Goal: Task Accomplishment & Management: Use online tool/utility

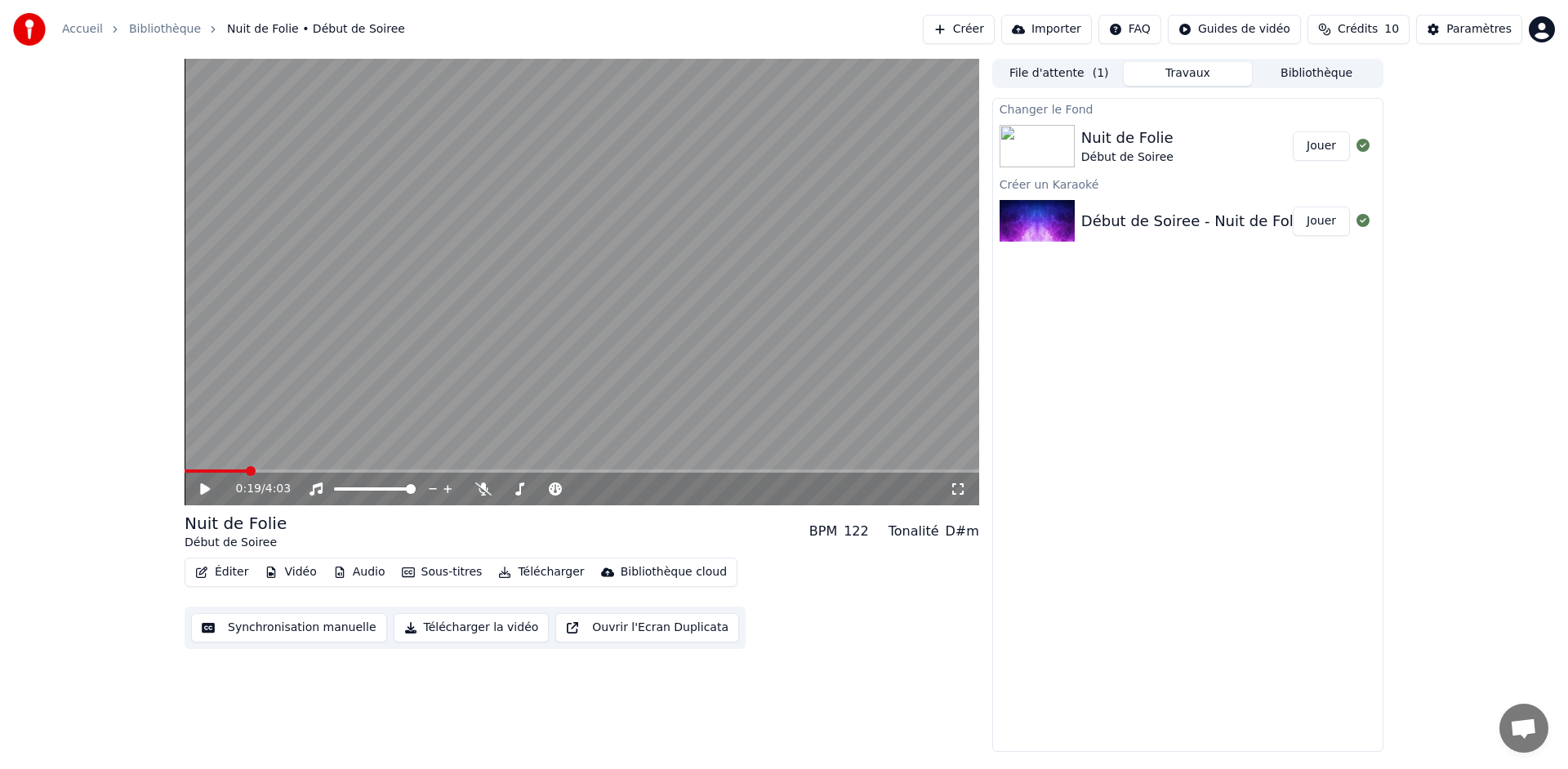
click at [1323, 147] on button "Jouer" at bounding box center [1321, 146] width 57 height 29
click at [212, 485] on icon at bounding box center [216, 489] width 39 height 13
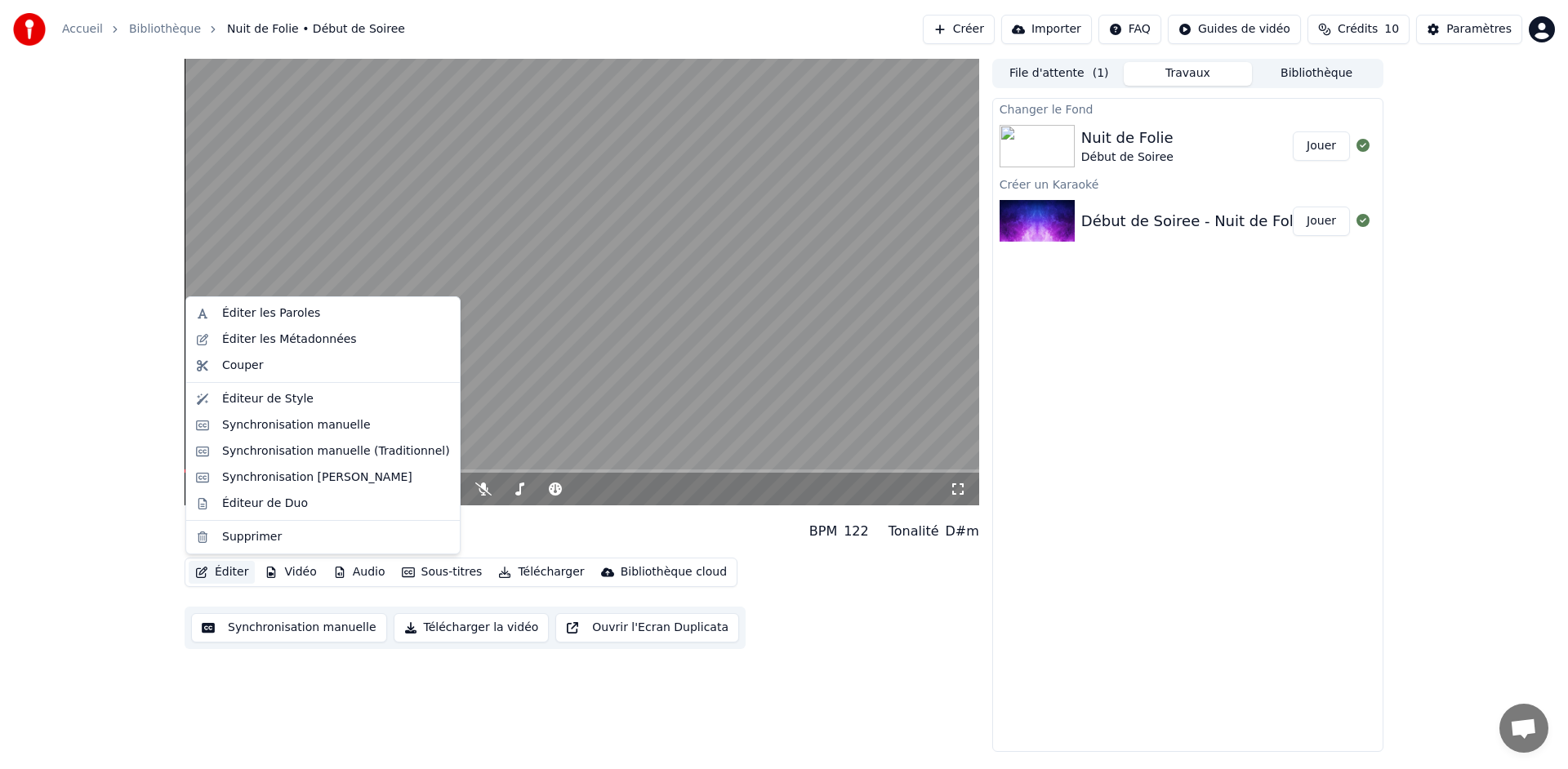
click at [214, 569] on button "Éditer" at bounding box center [222, 573] width 66 height 23
click at [259, 340] on div "Éditer les Métadonnées" at bounding box center [289, 339] width 134 height 16
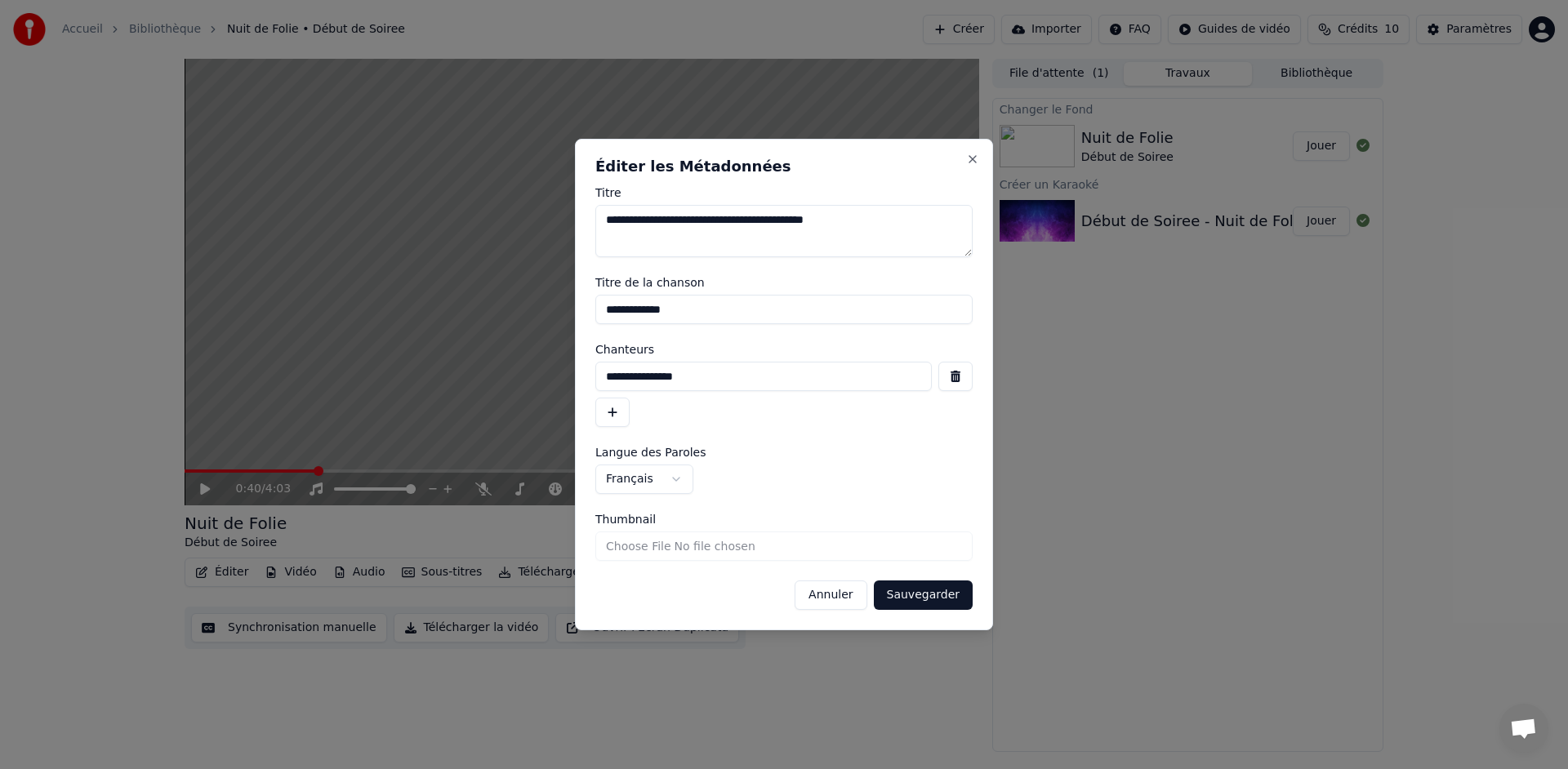
click at [825, 595] on button "Annuler" at bounding box center [830, 595] width 71 height 29
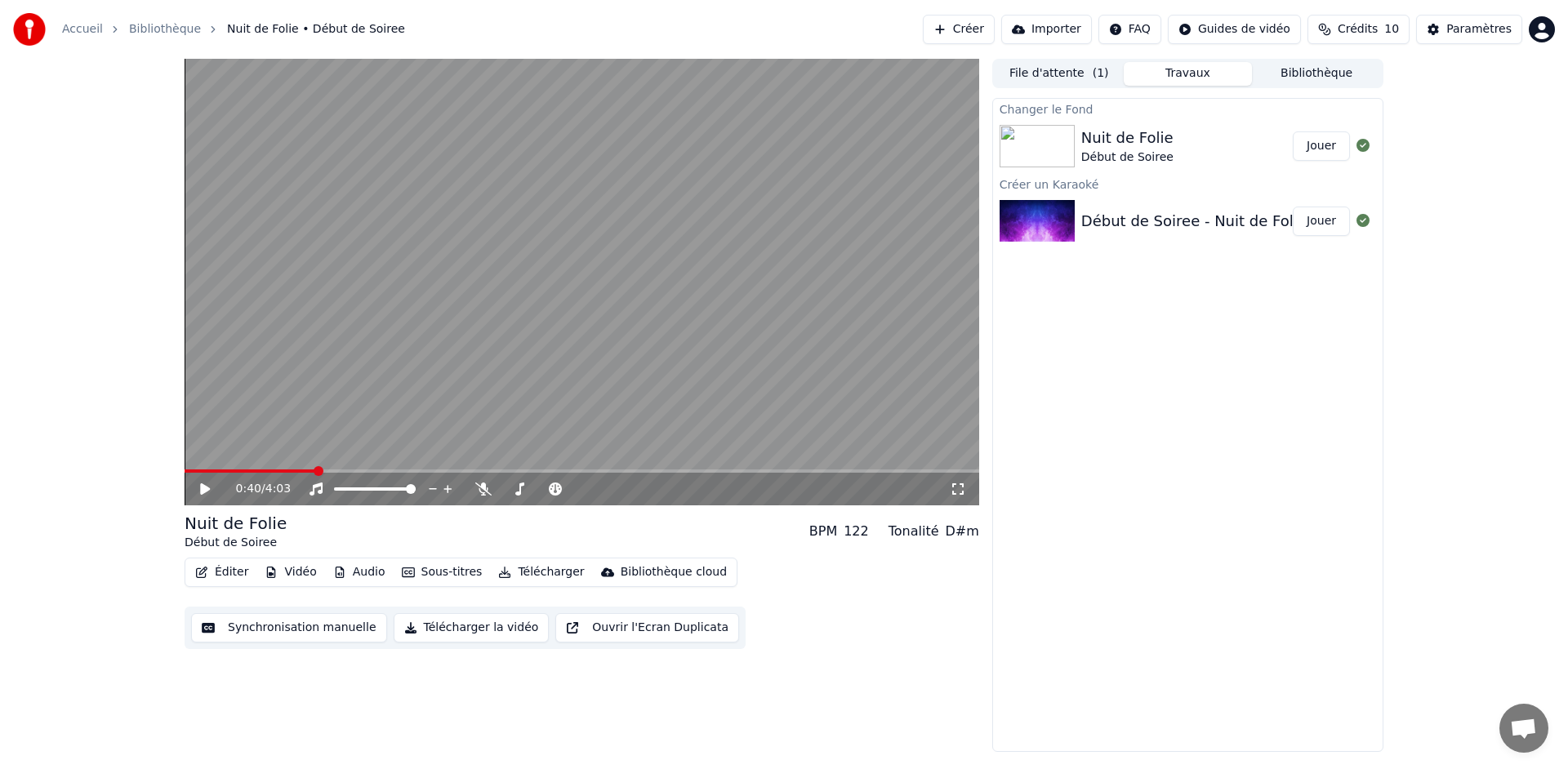
click at [290, 631] on button "Synchronisation manuelle" at bounding box center [289, 627] width 196 height 29
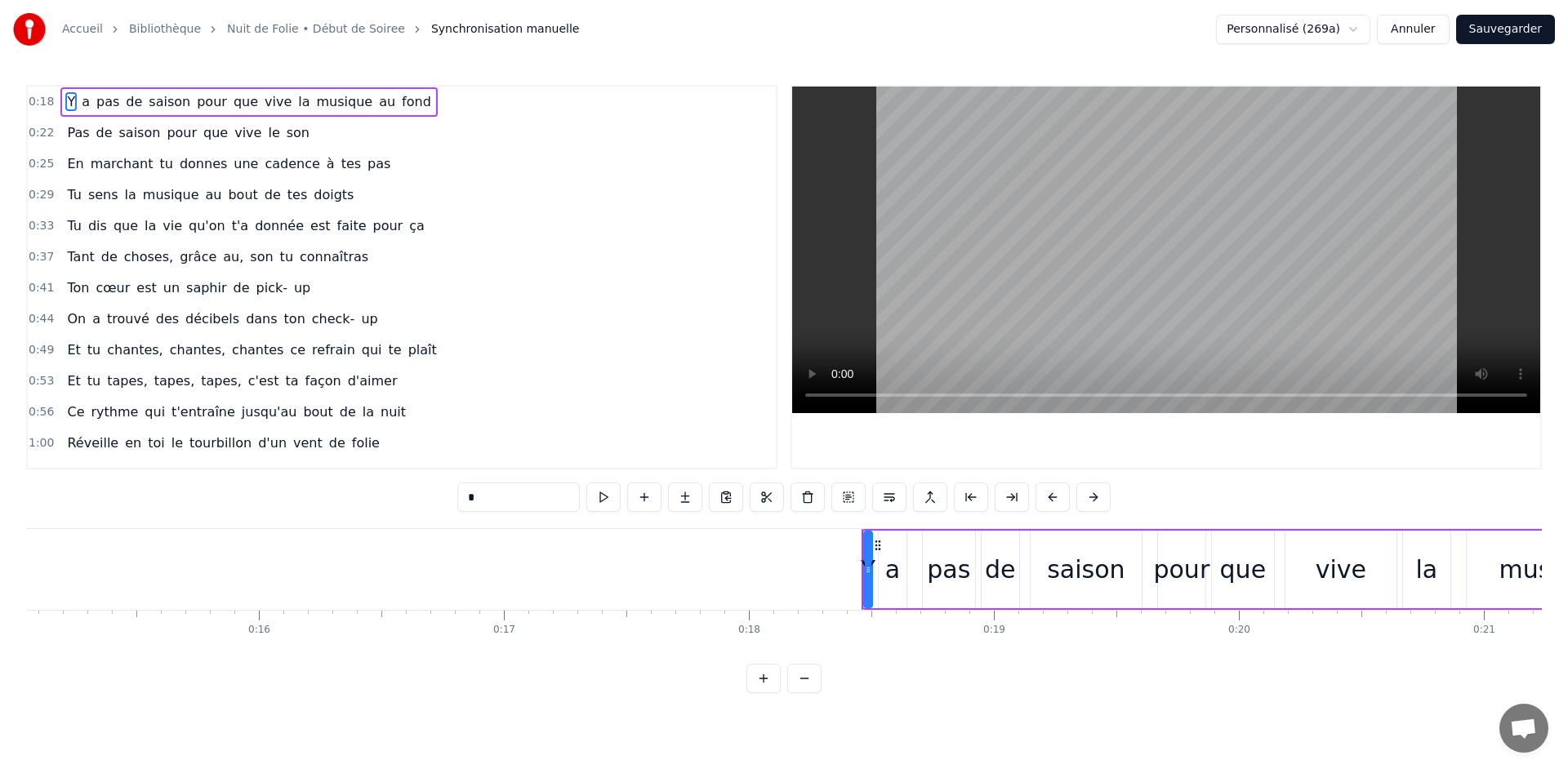
scroll to position [0, 3719]
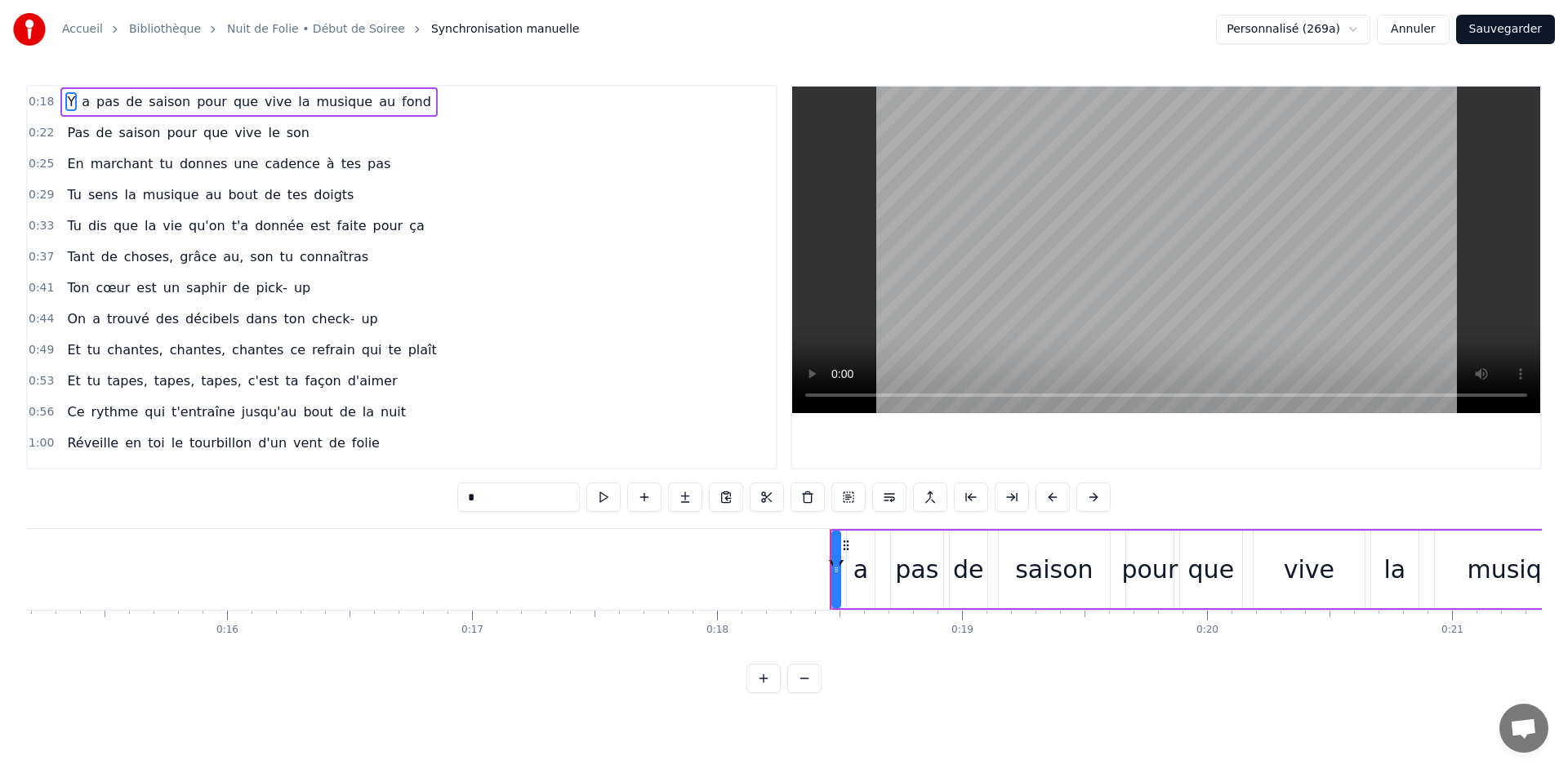
click at [1409, 26] on button "Annuler" at bounding box center [1413, 29] width 71 height 29
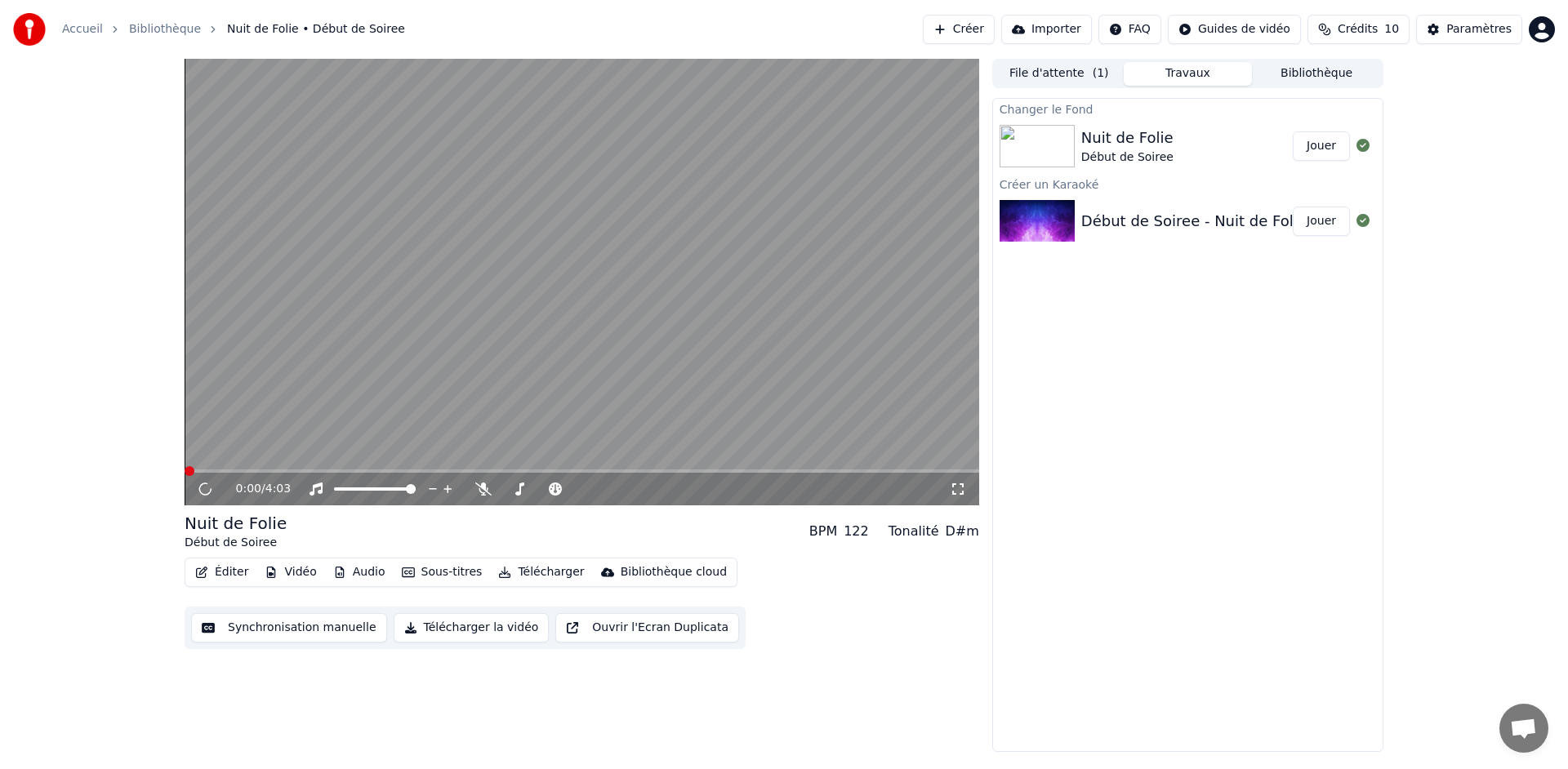
click at [1370, 24] on span "Crédits" at bounding box center [1357, 29] width 40 height 16
click at [203, 490] on icon at bounding box center [205, 489] width 8 height 9
click at [1358, 24] on span "Crédits" at bounding box center [1357, 29] width 40 height 16
click at [1281, 109] on td "15" at bounding box center [1278, 108] width 71 height 29
click at [1372, 149] on button "Actualiser" at bounding box center [1362, 150] width 97 height 29
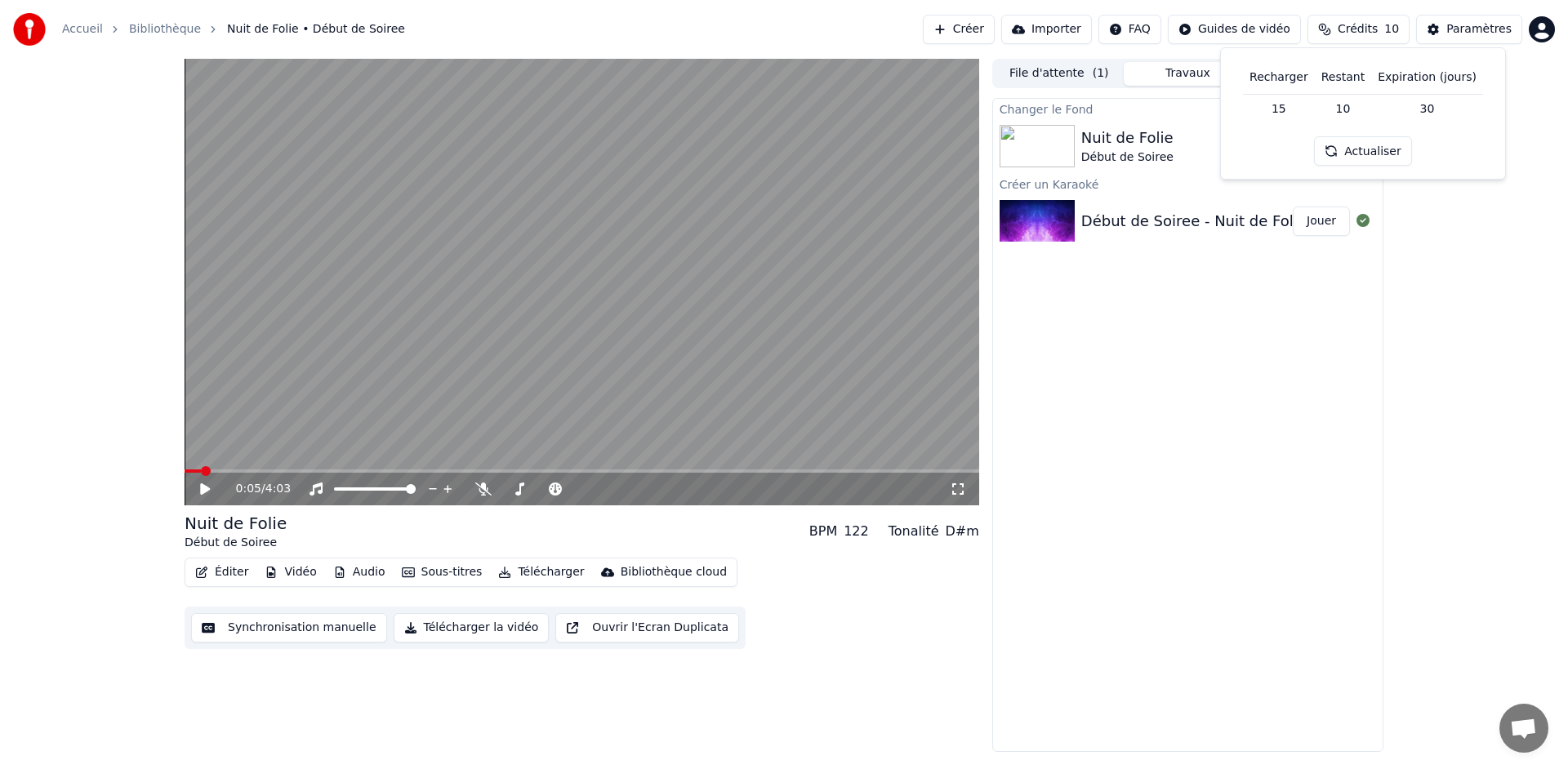
click at [1468, 326] on div "0:05 / 4:03 Nuit de Folie Début de Soiree BPM 122 Tonalité D#m Éditer Vidéo Au…" at bounding box center [784, 406] width 1568 height 694
click at [1454, 26] on div "Paramètres" at bounding box center [1478, 29] width 65 height 16
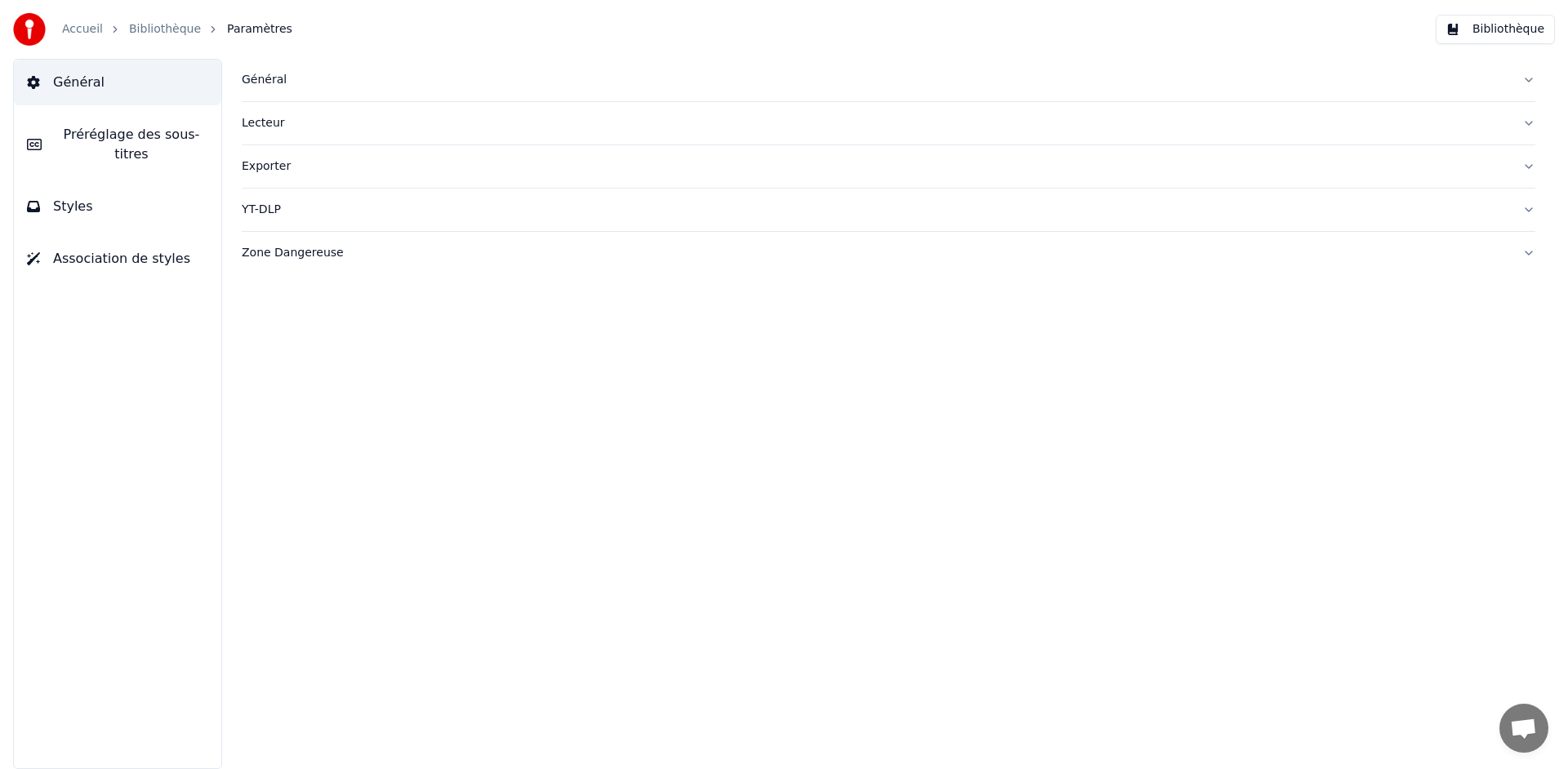
click at [267, 127] on div "Lecteur" at bounding box center [875, 122] width 1267 height 16
click at [257, 165] on div "Exporter" at bounding box center [875, 166] width 1267 height 16
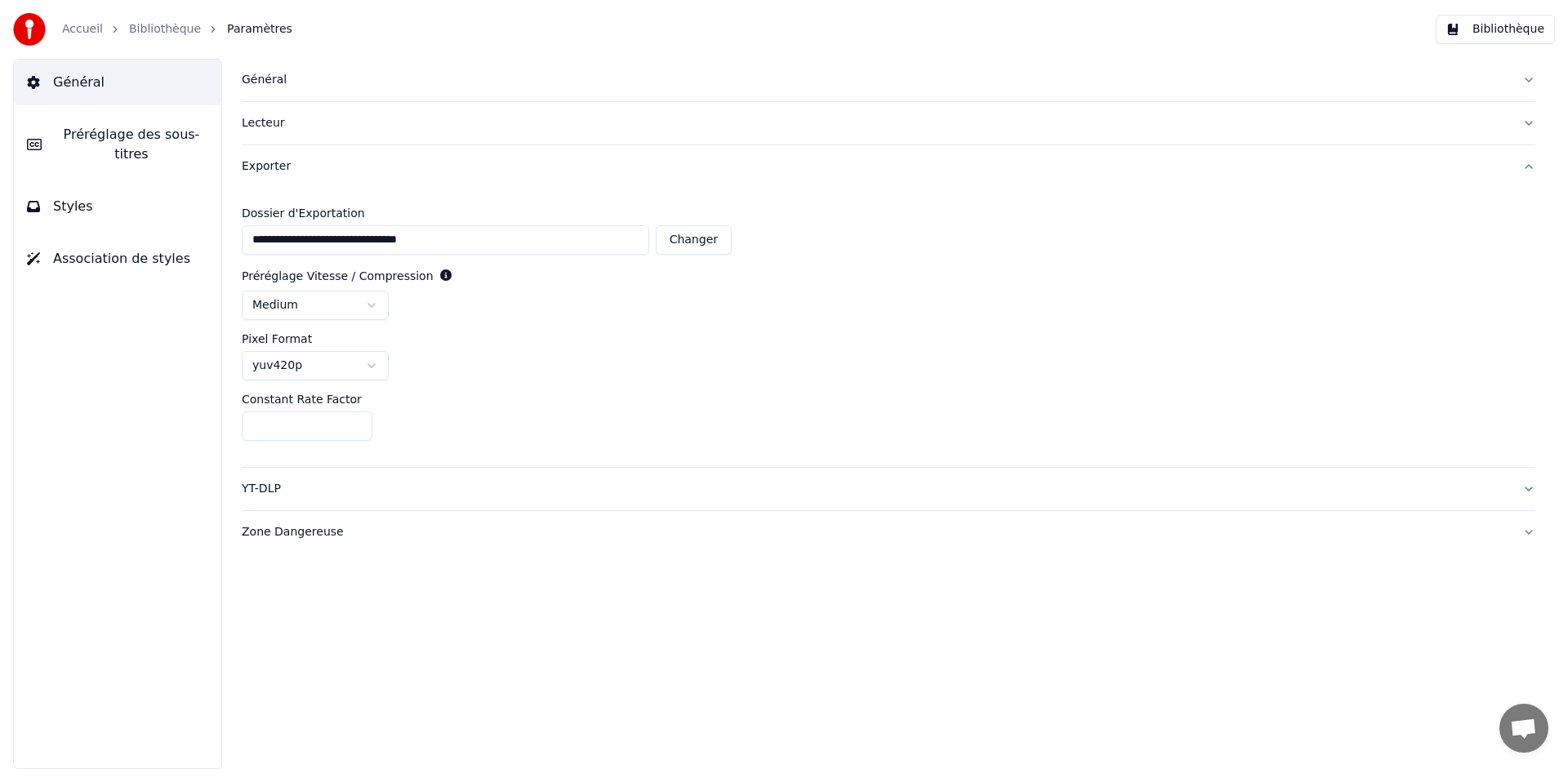
click at [69, 195] on button "Styles" at bounding box center [118, 206] width 208 height 46
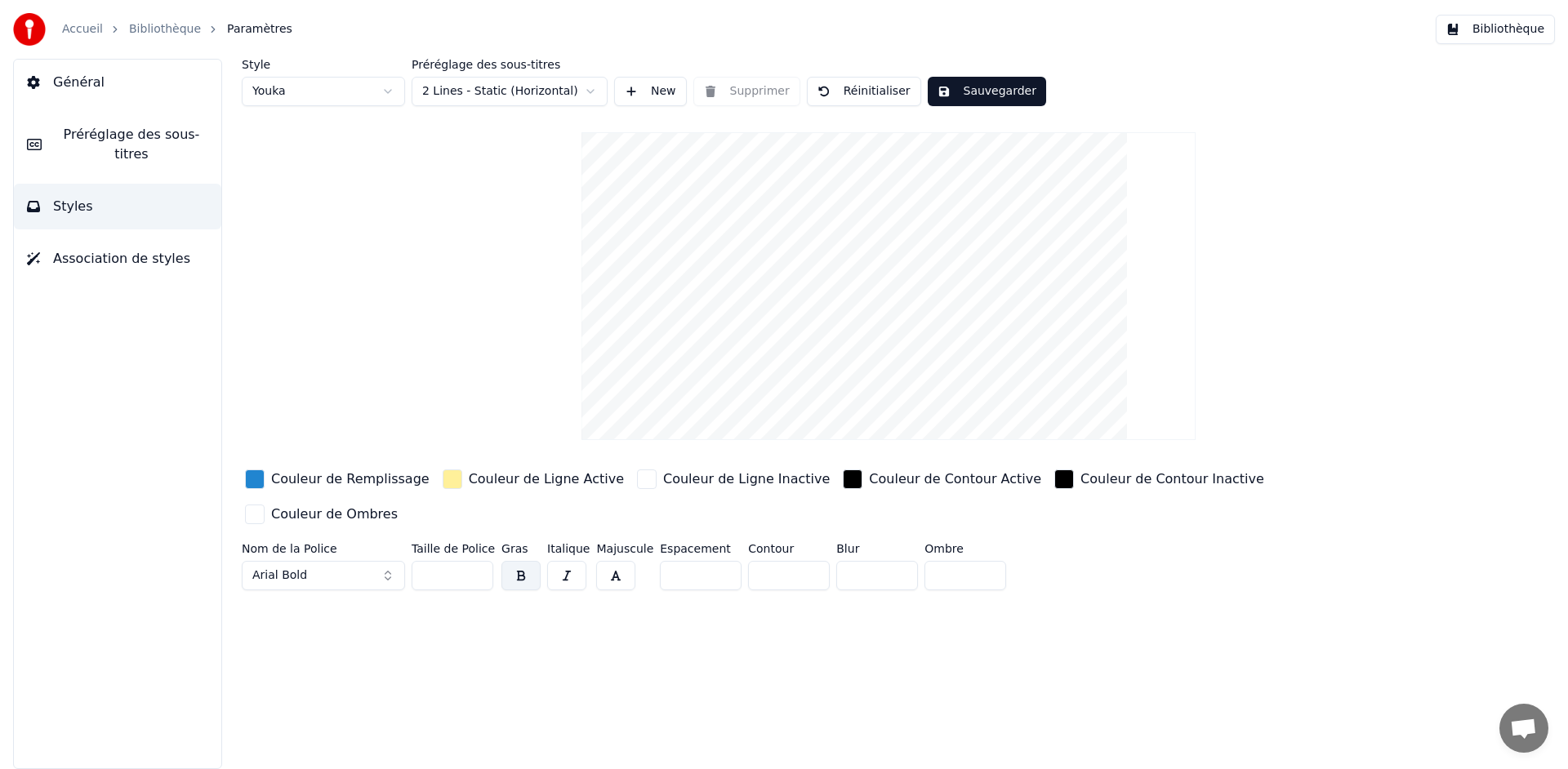
click at [81, 72] on span "Général" at bounding box center [78, 82] width 52 height 20
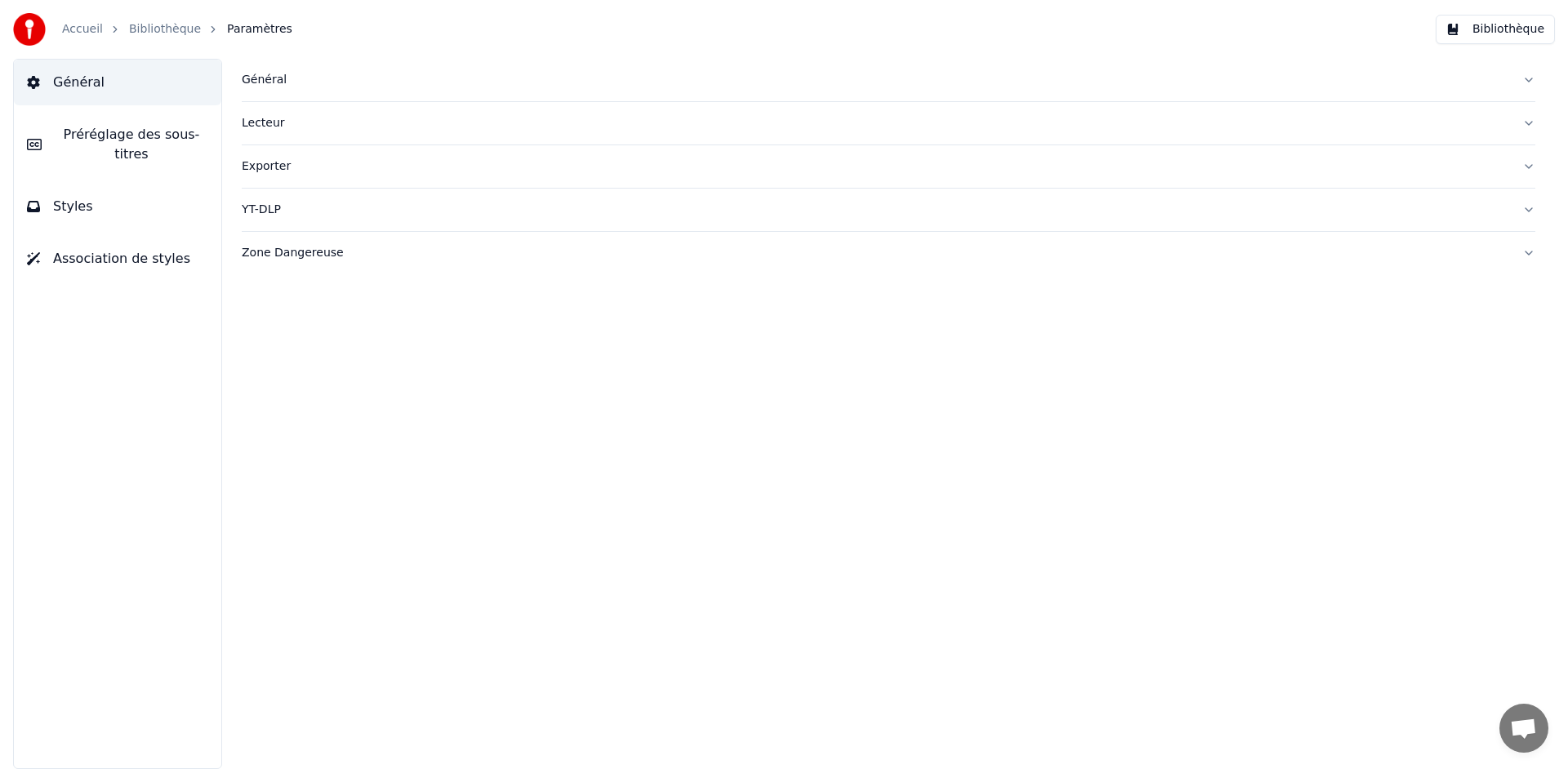
click at [1514, 16] on button "Bibliothèque" at bounding box center [1495, 29] width 119 height 29
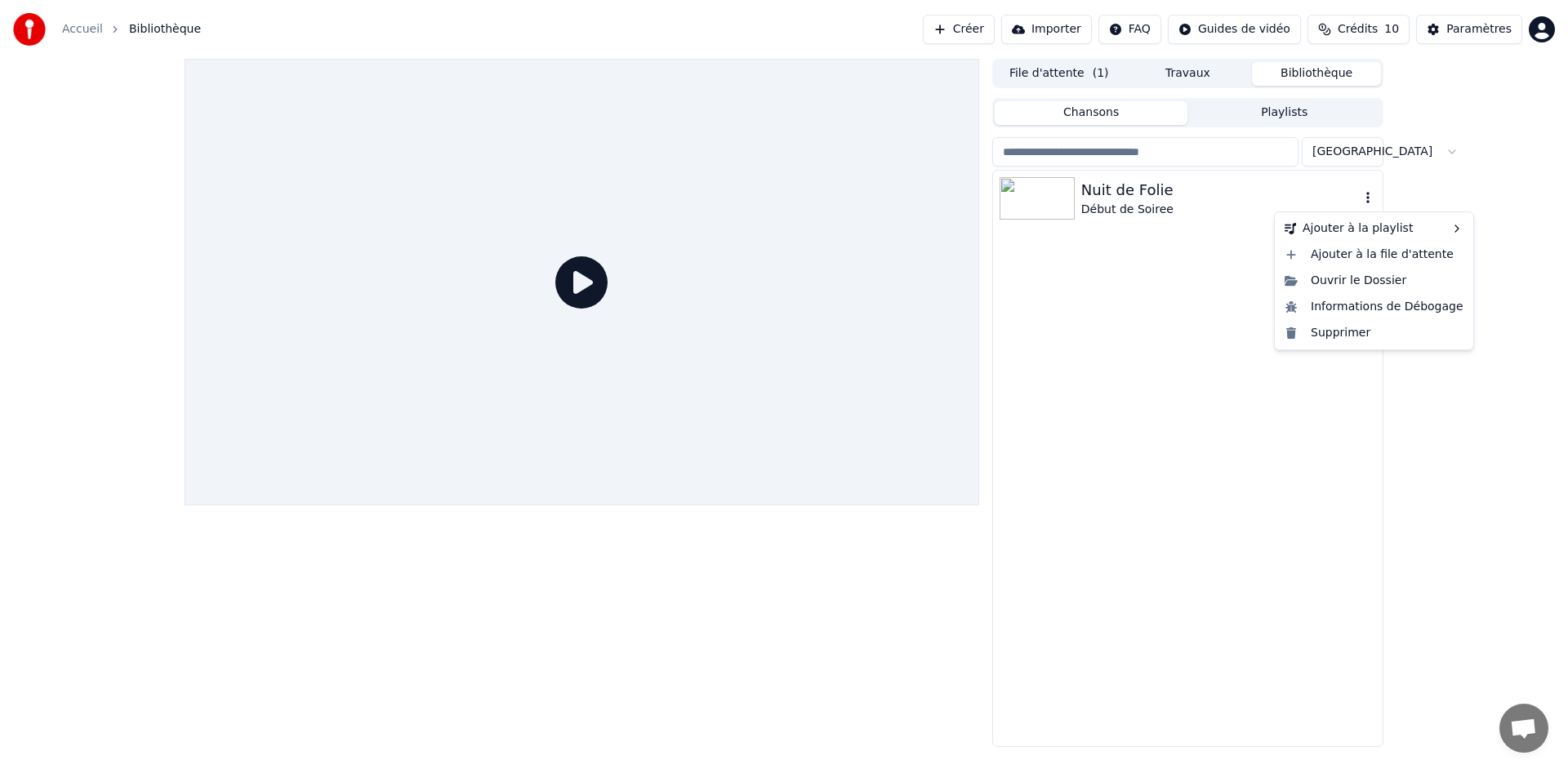
click at [1372, 198] on icon "button" at bounding box center [1367, 197] width 16 height 13
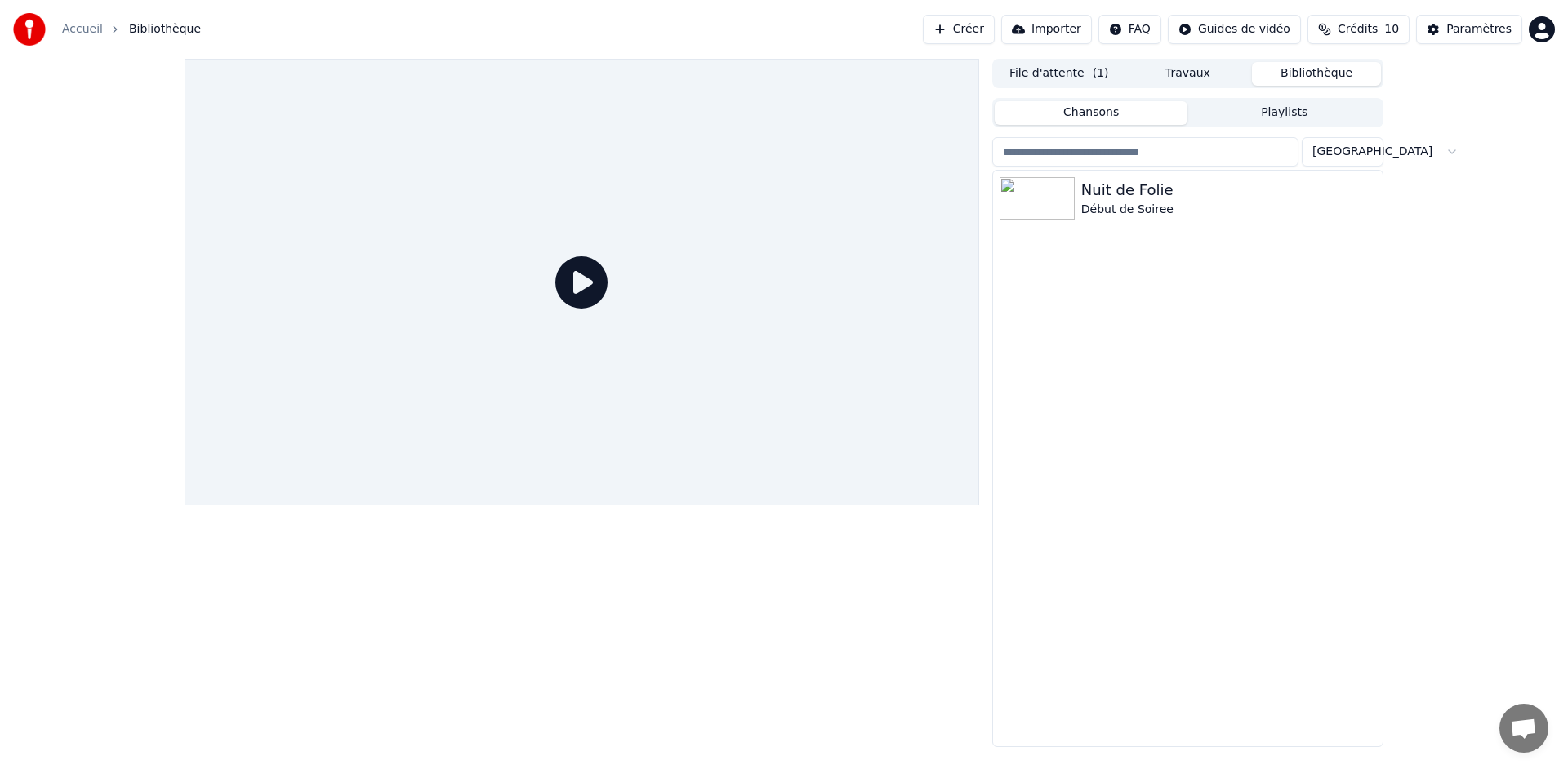
click at [1087, 345] on div "Nuit de Folie Début de Soiree" at bounding box center [1187, 459] width 389 height 575
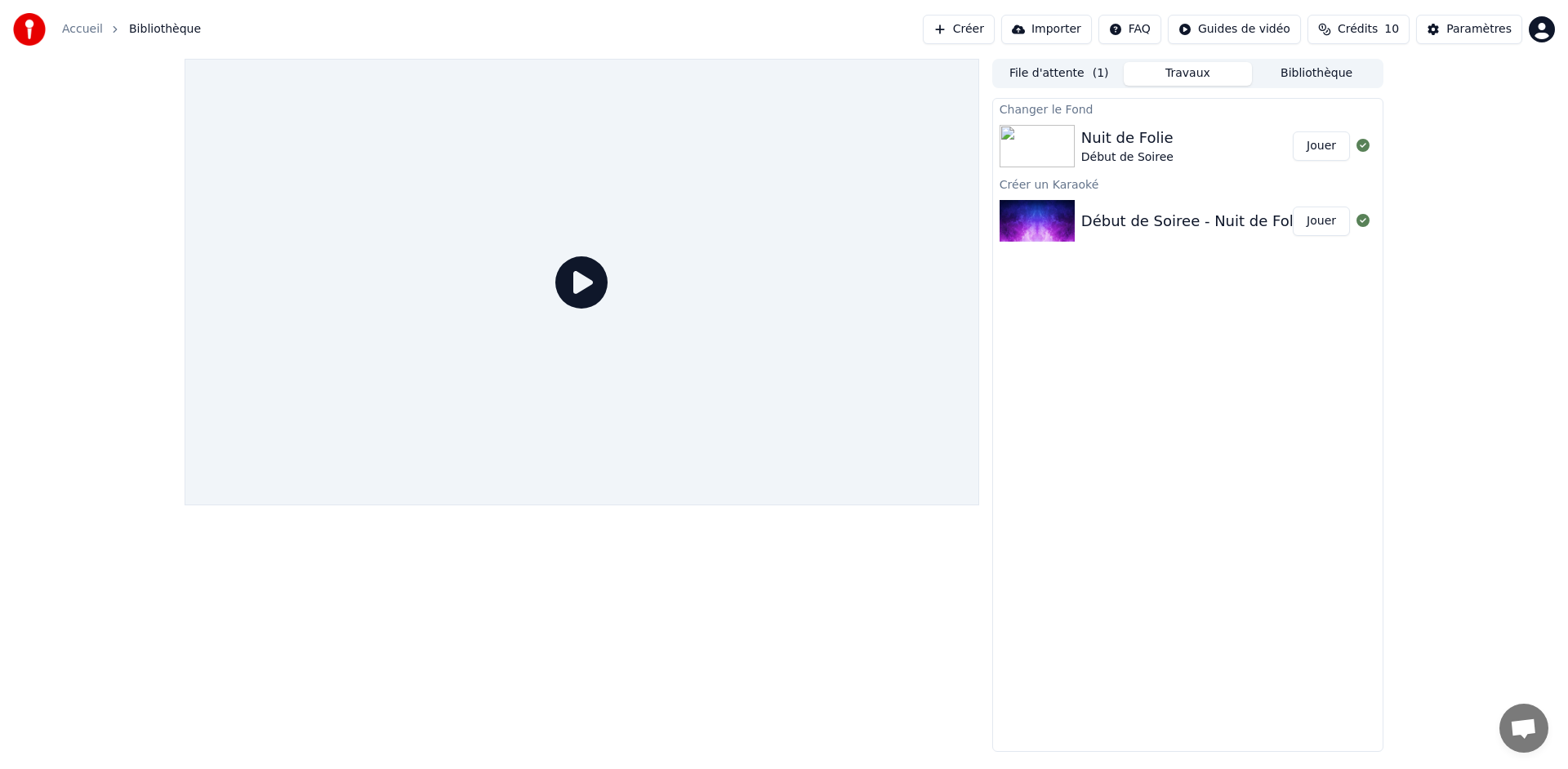
click at [1188, 71] on button "Travaux" at bounding box center [1187, 73] width 129 height 24
click at [1040, 146] on img at bounding box center [1037, 146] width 75 height 42
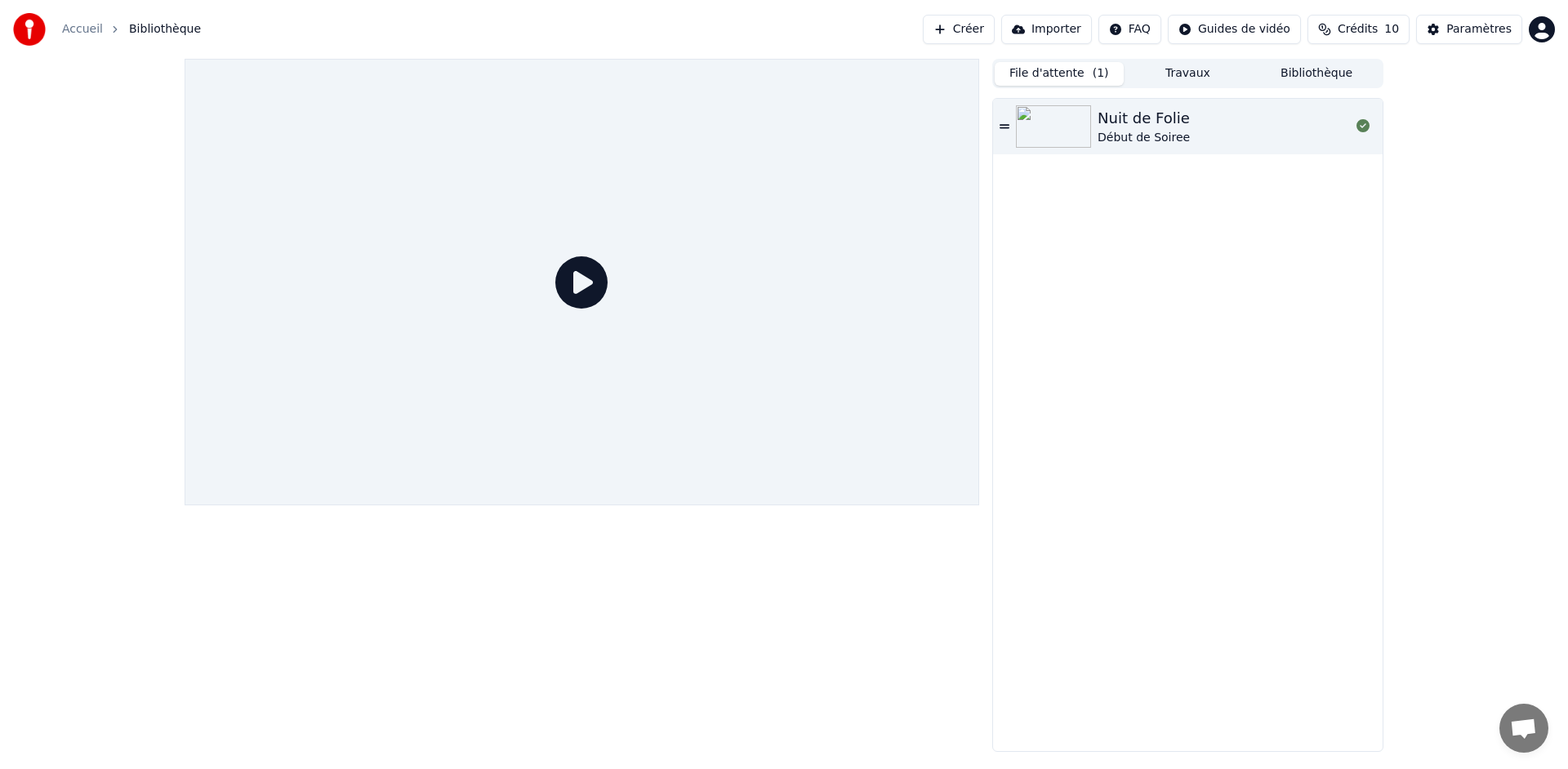
click at [1068, 77] on button "File d'attente ( 1 )" at bounding box center [1058, 73] width 129 height 24
click at [1194, 77] on button "Travaux" at bounding box center [1187, 73] width 129 height 24
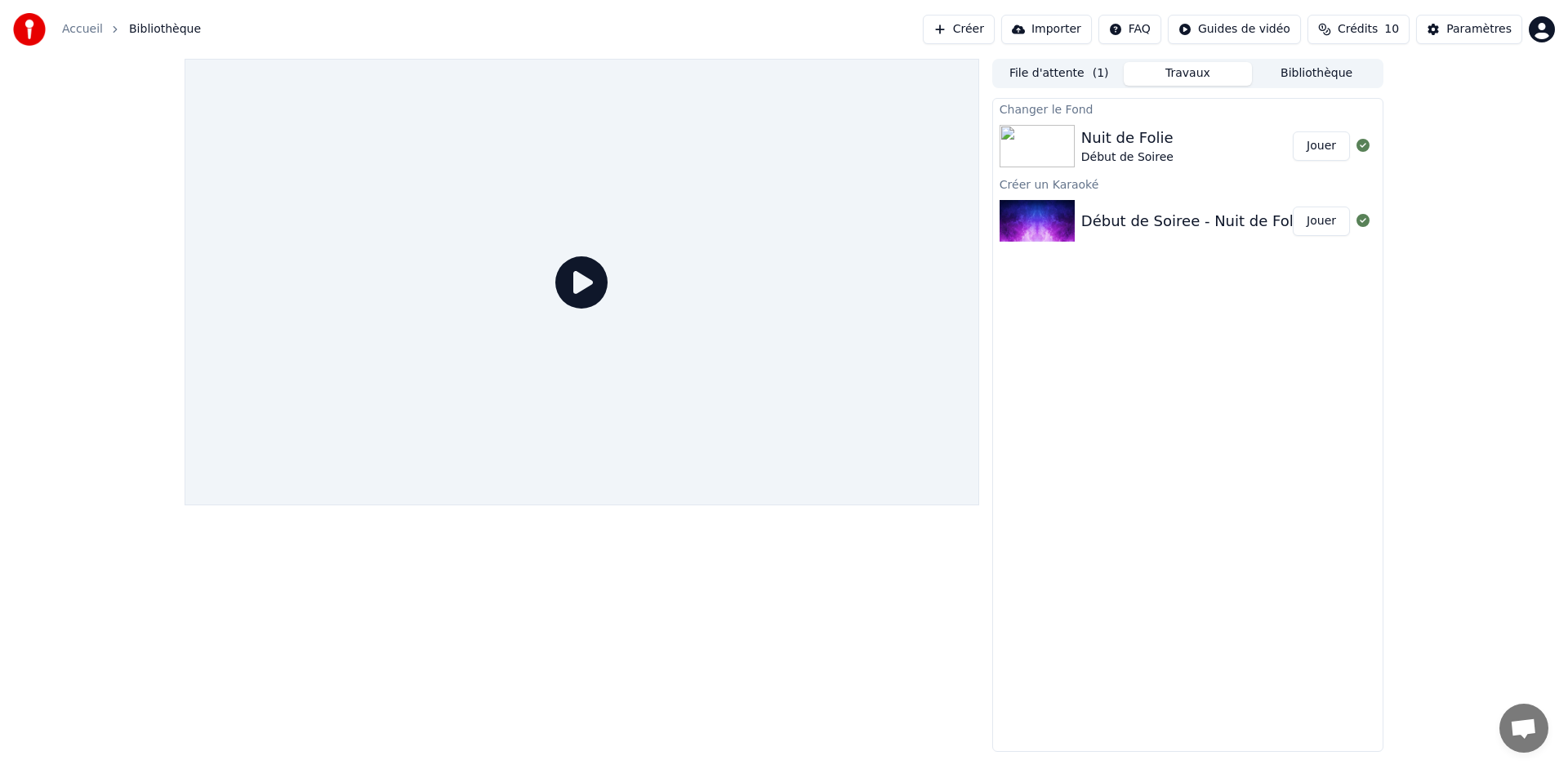
click at [1318, 73] on button "Bibliothèque" at bounding box center [1316, 73] width 129 height 24
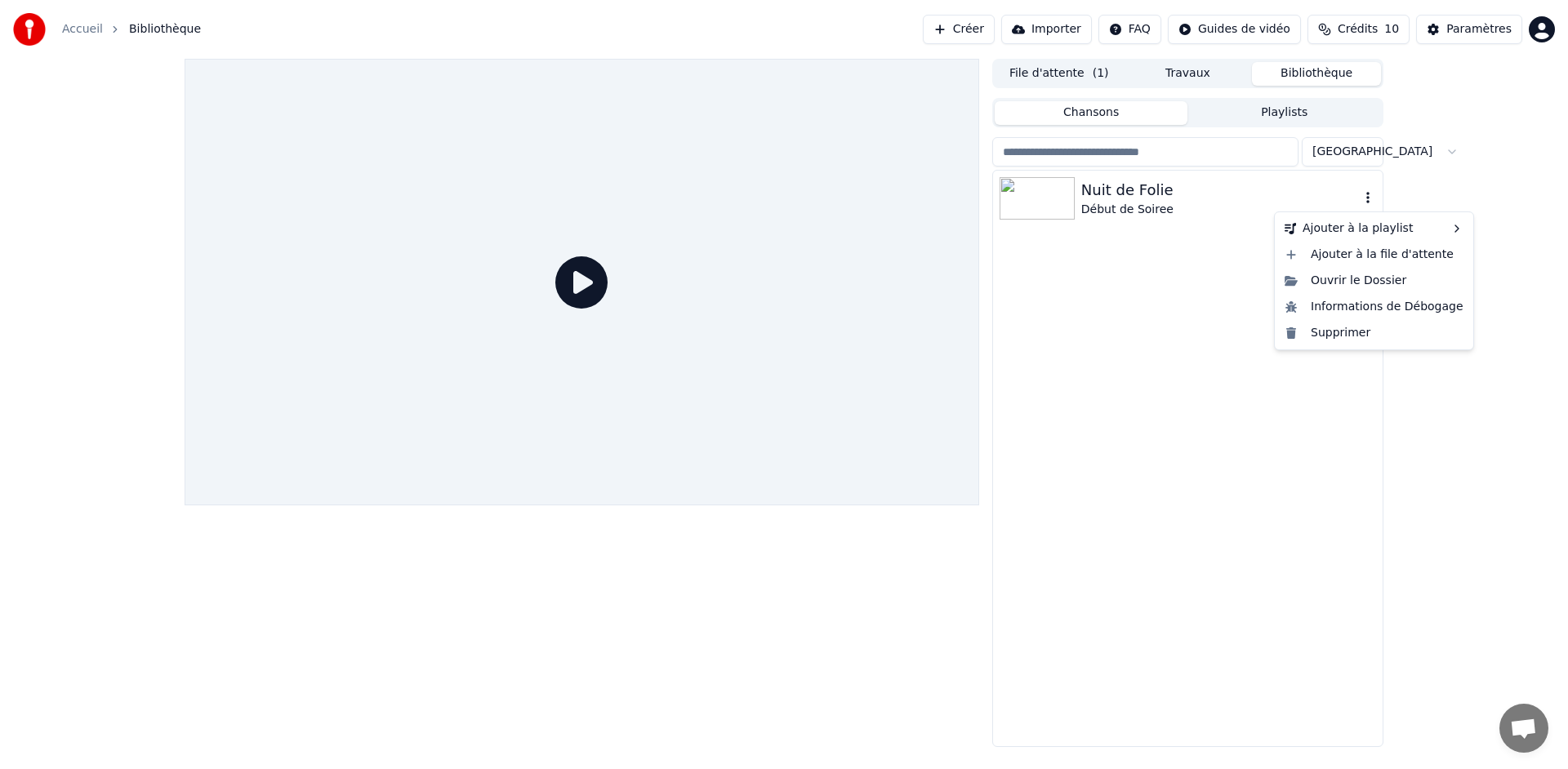
click at [1365, 196] on icon "button" at bounding box center [1367, 197] width 16 height 13
click at [1249, 229] on div "Nouvelle playlist" at bounding box center [1215, 233] width 133 height 26
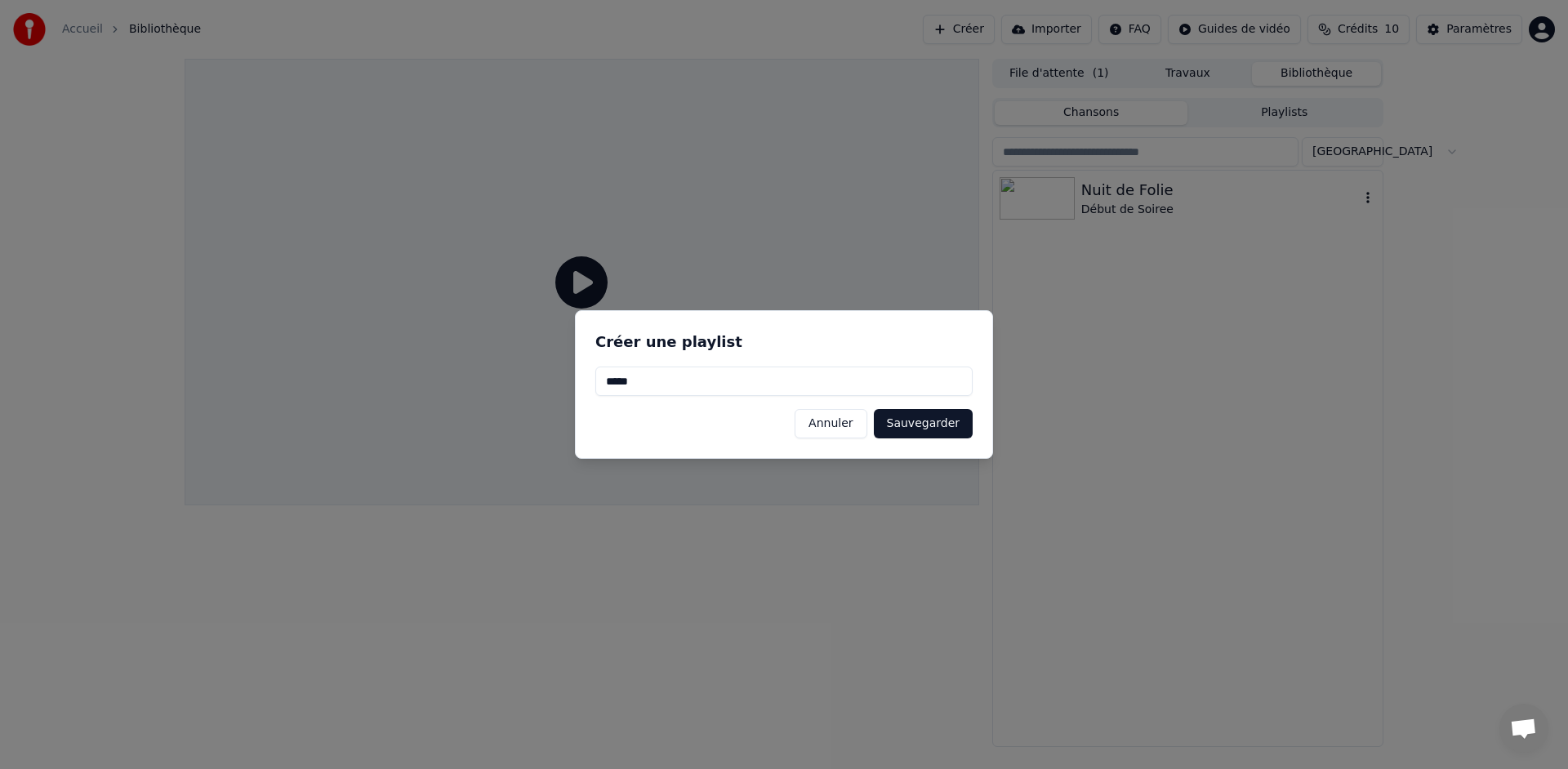
type input "*****"
click at [943, 419] on button "Sauvegarder" at bounding box center [923, 423] width 99 height 29
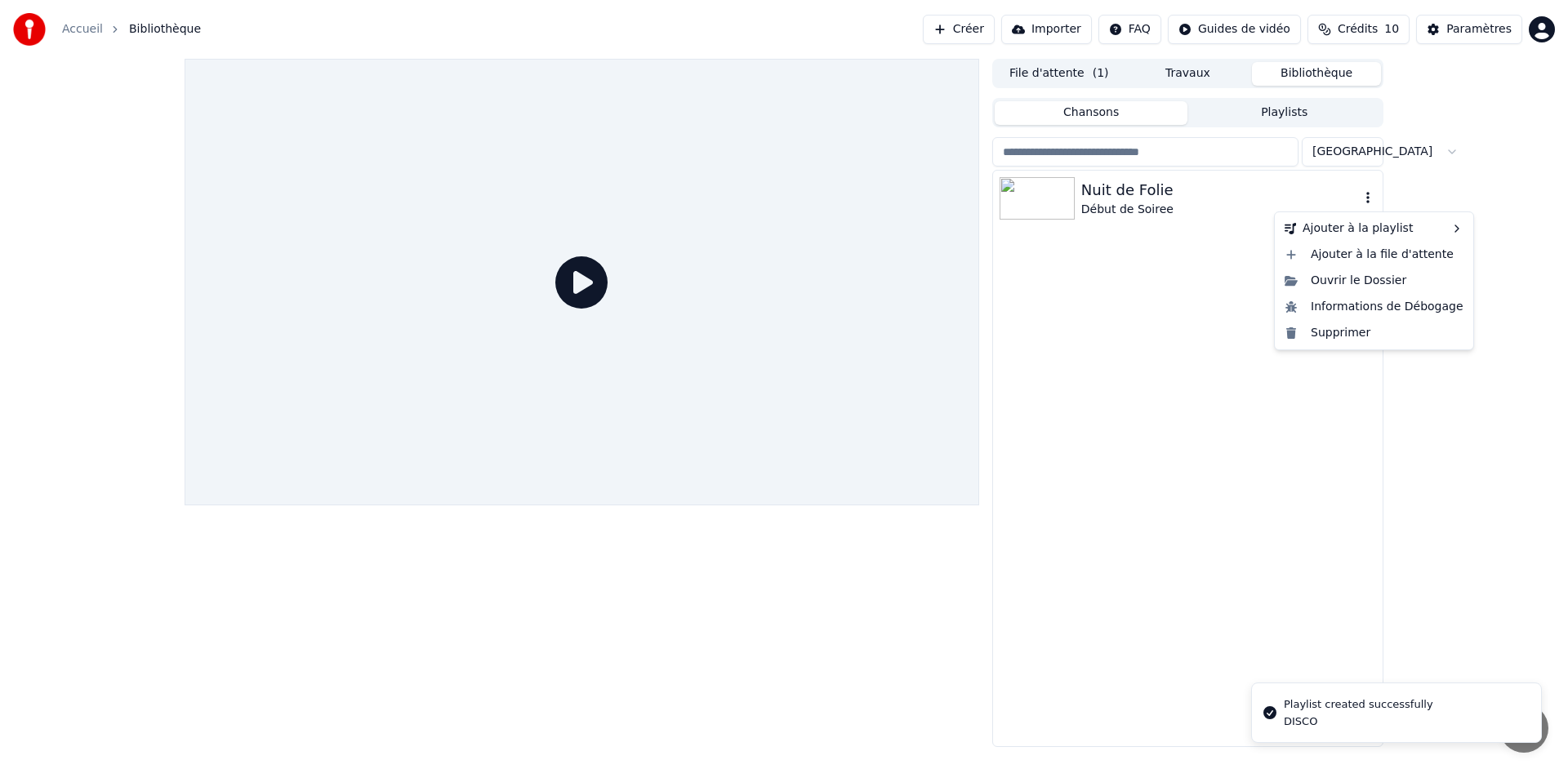
click at [1374, 204] on icon "button" at bounding box center [1367, 197] width 16 height 13
click at [1322, 280] on div "Ouvrir le Dossier" at bounding box center [1374, 281] width 192 height 26
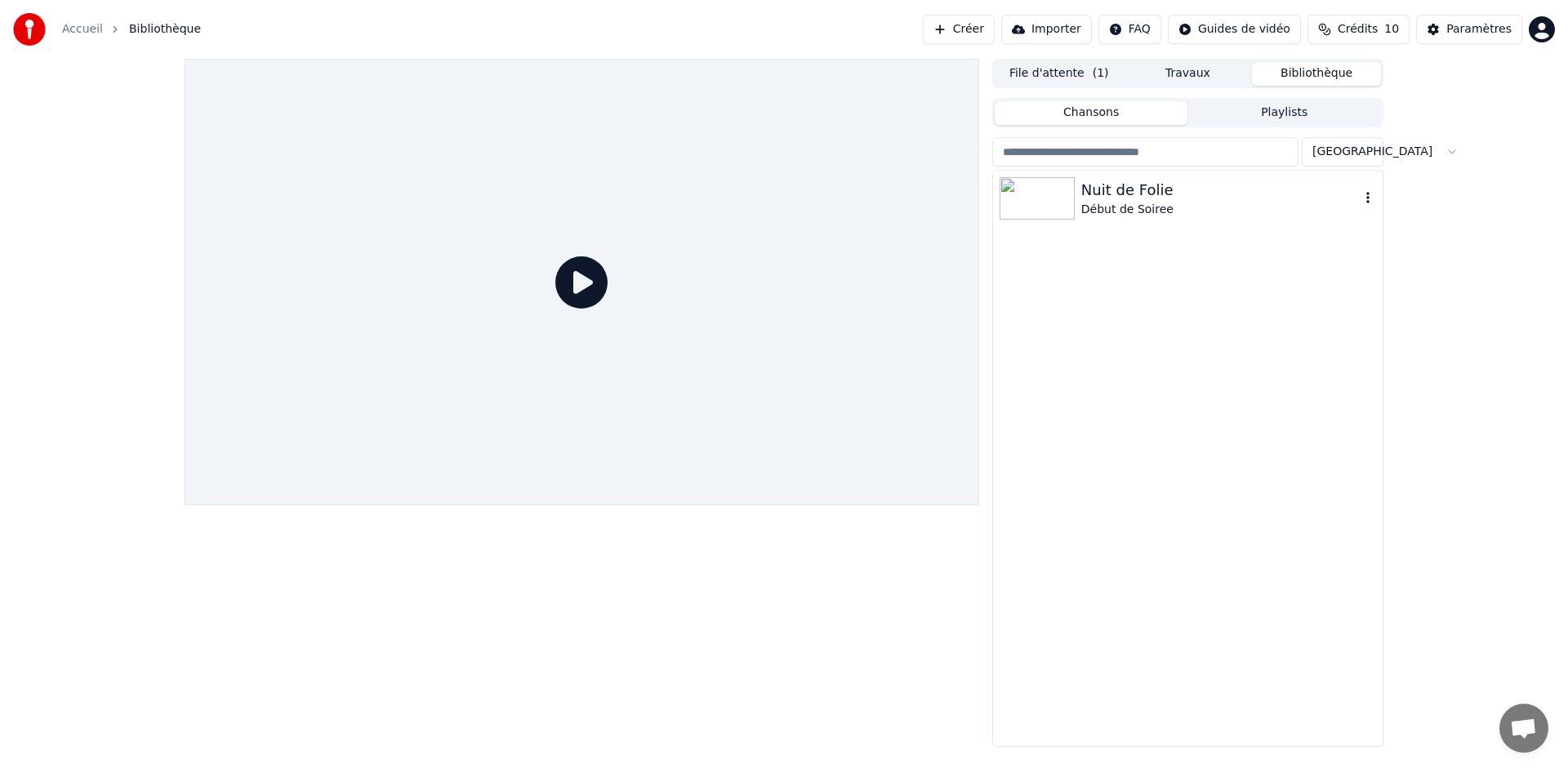
click at [1367, 198] on icon "button" at bounding box center [1367, 197] width 3 height 11
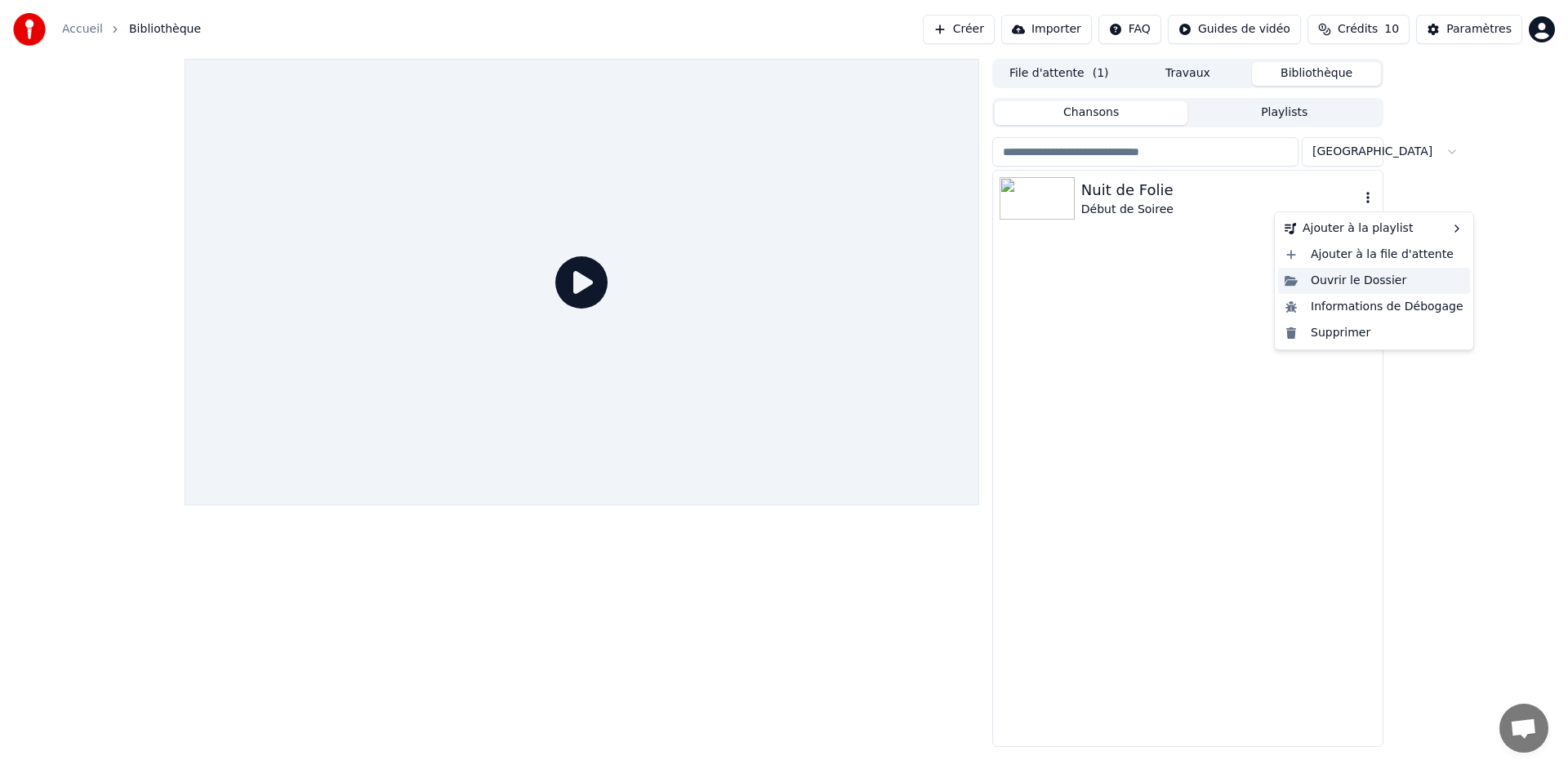
click at [1365, 274] on div "Ouvrir le Dossier" at bounding box center [1374, 281] width 192 height 26
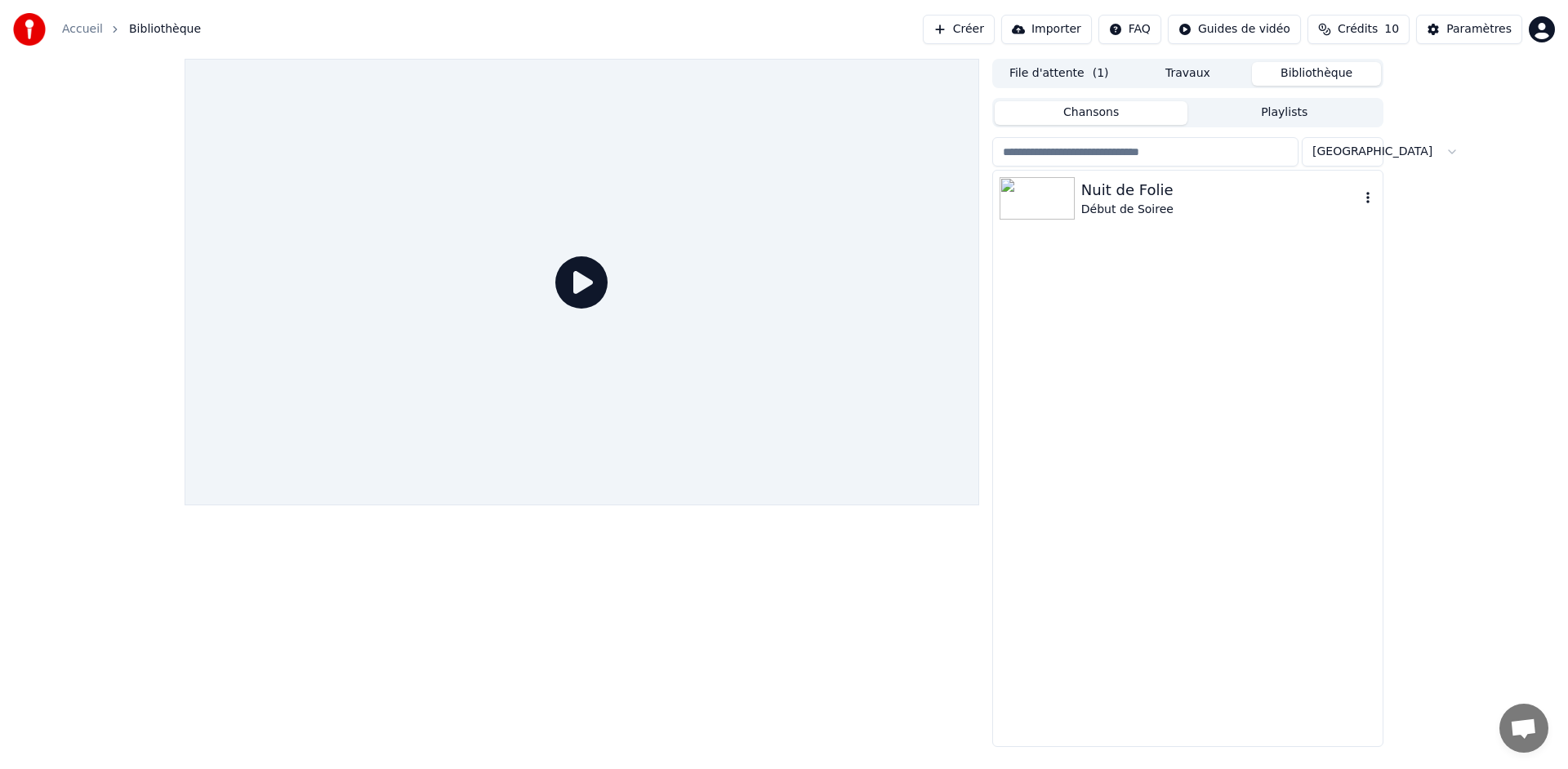
click at [1369, 196] on icon "button" at bounding box center [1367, 197] width 16 height 13
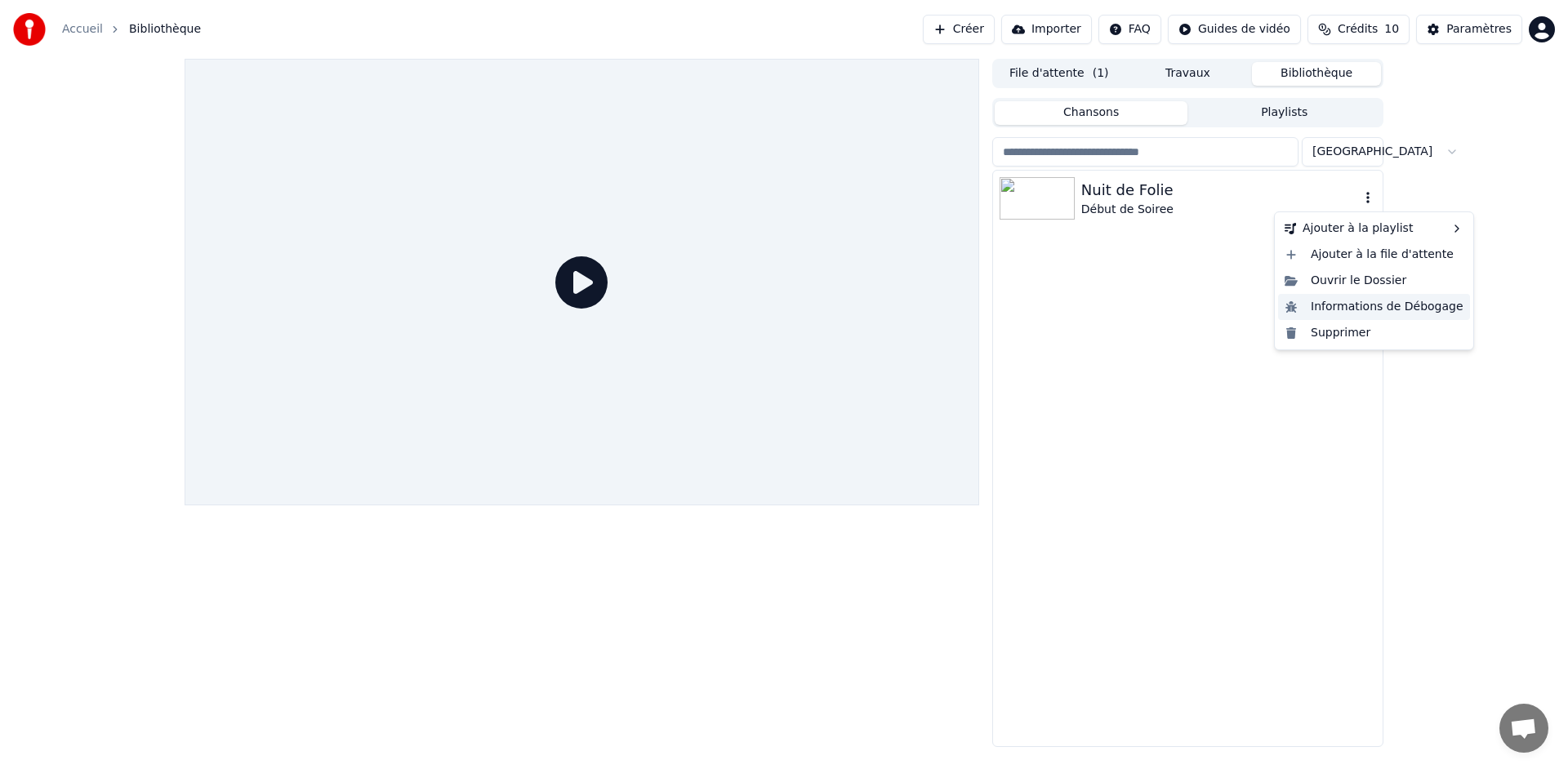
click at [1343, 312] on div "Informations de Débogage" at bounding box center [1374, 307] width 192 height 26
